Goal: Navigation & Orientation: Understand site structure

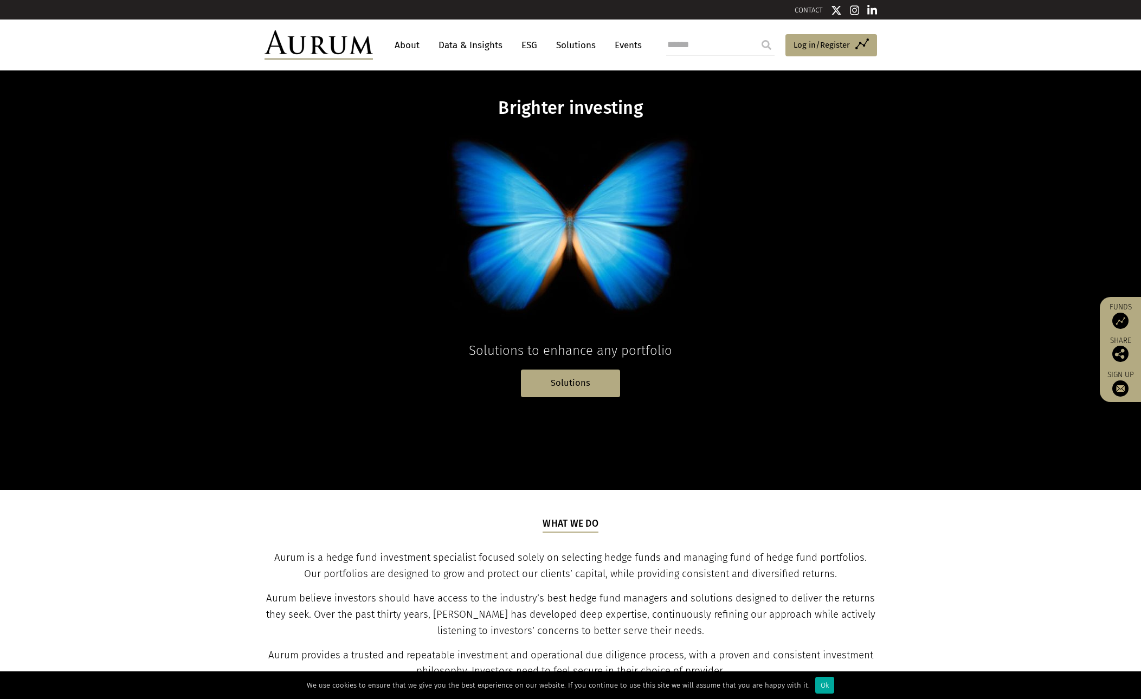
click at [330, 50] on img at bounding box center [318, 44] width 108 height 29
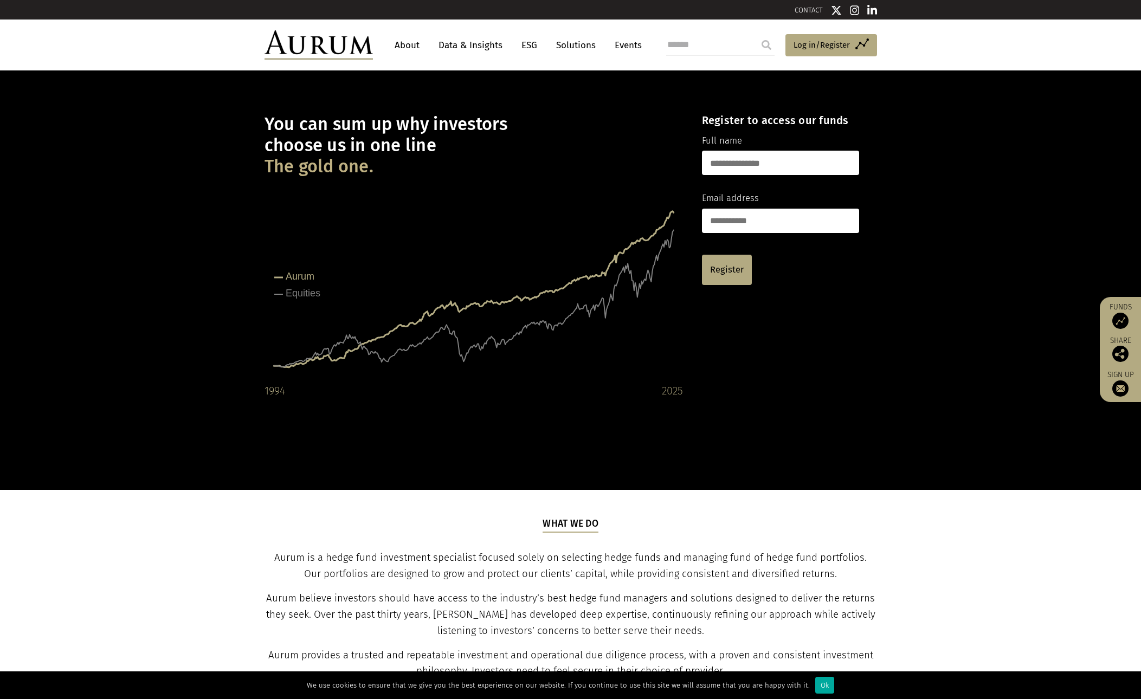
click at [409, 51] on link "About" at bounding box center [407, 45] width 36 height 20
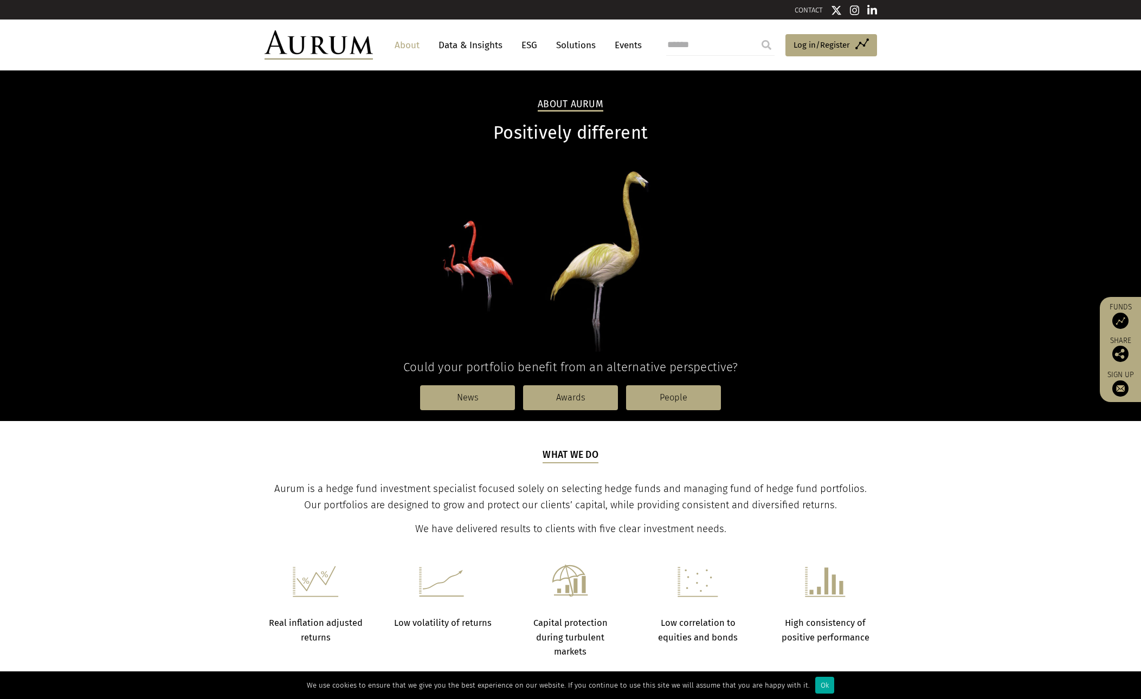
click at [484, 51] on link "Data & Insights" at bounding box center [470, 45] width 75 height 20
